Goal: Navigation & Orientation: Understand site structure

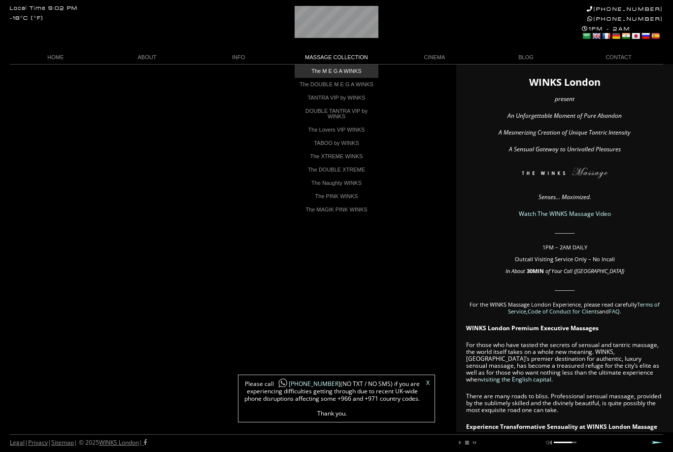
click at [320, 75] on link "The M E G A WINKS" at bounding box center [337, 71] width 84 height 13
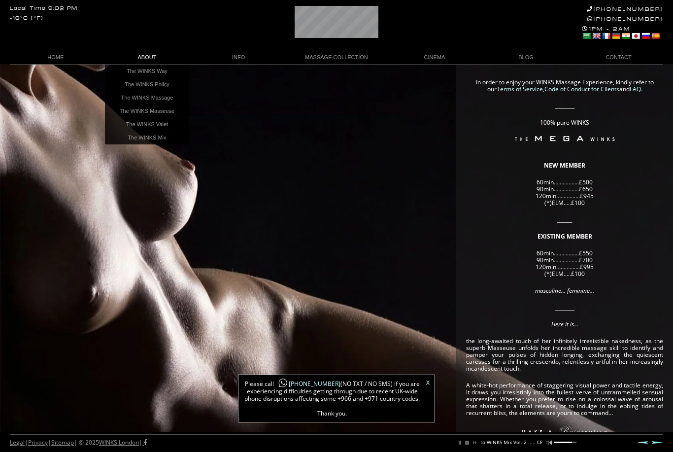
scroll to position [0, 104]
click at [120, 99] on link "The WINKS Massage" at bounding box center [147, 97] width 84 height 13
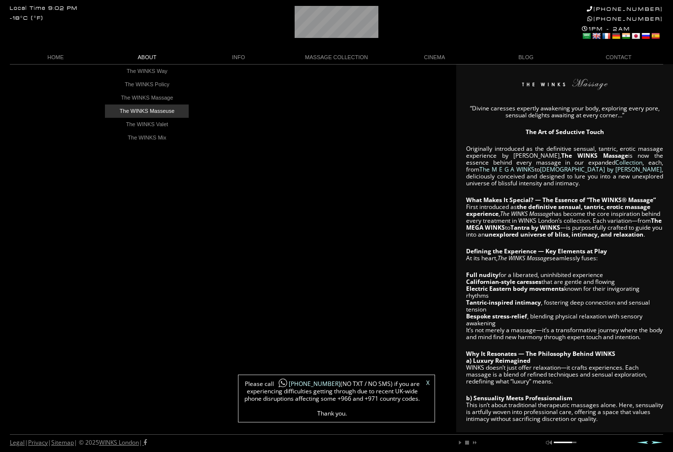
click at [127, 112] on link "The WINKS Masseuse" at bounding box center [147, 110] width 84 height 13
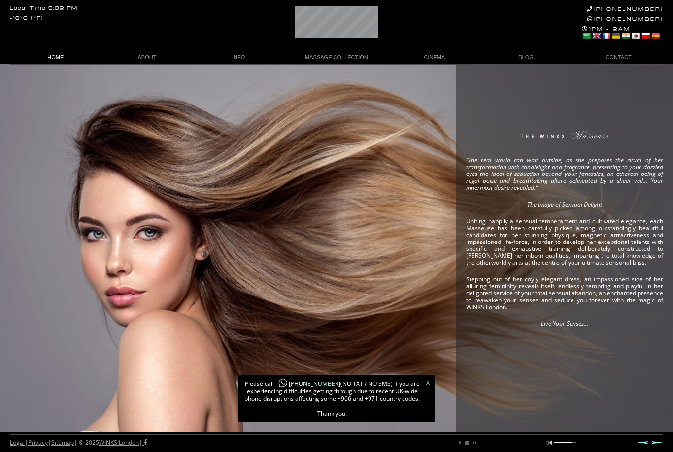
click at [43, 64] on link "HOME" at bounding box center [56, 57] width 92 height 13
